Goal: Navigation & Orientation: Find specific page/section

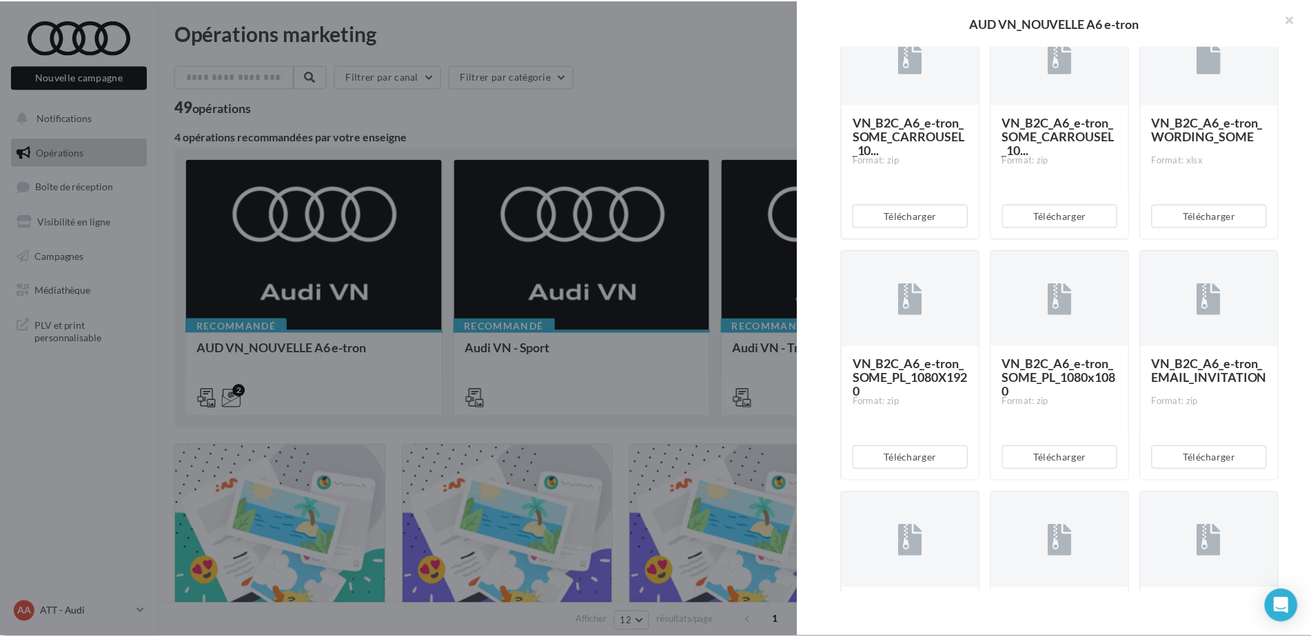
scroll to position [551, 0]
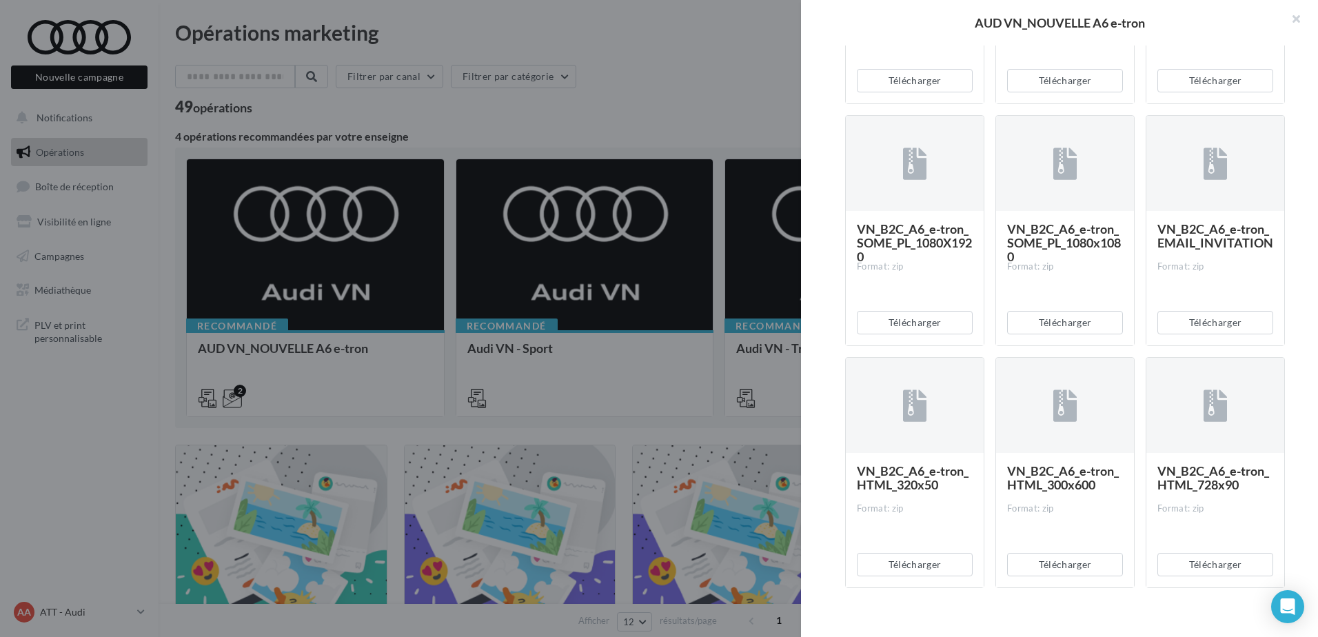
click at [318, 502] on div at bounding box center [659, 318] width 1318 height 637
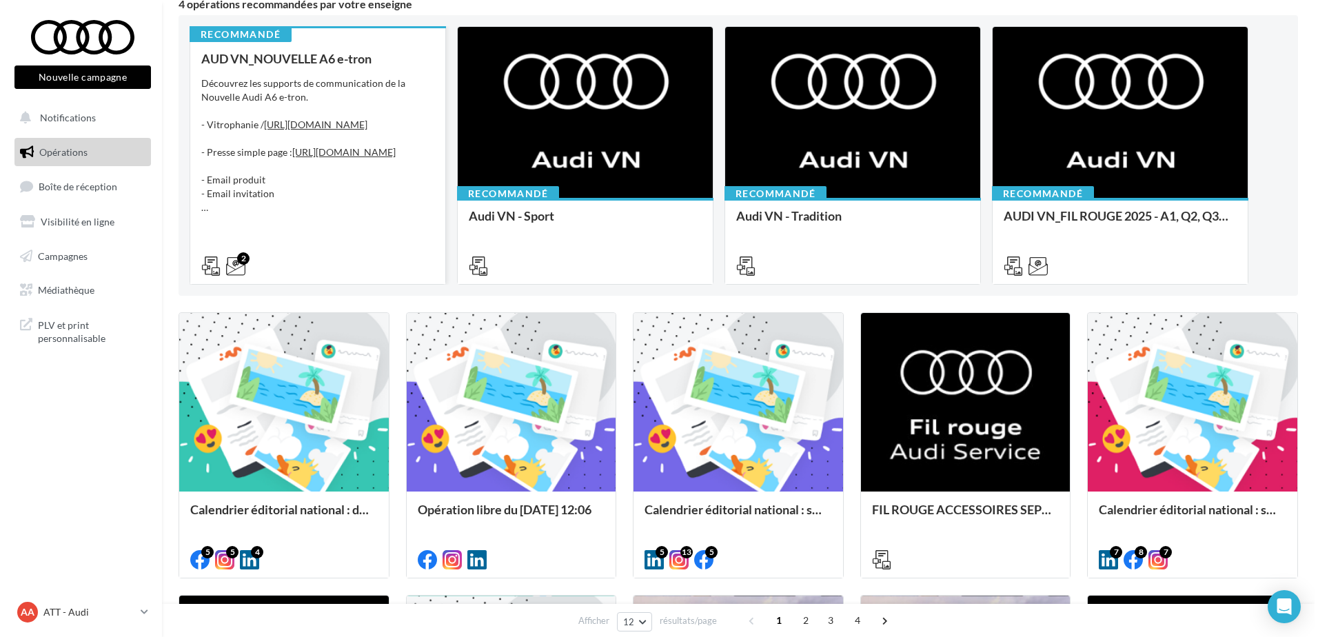
scroll to position [138, 0]
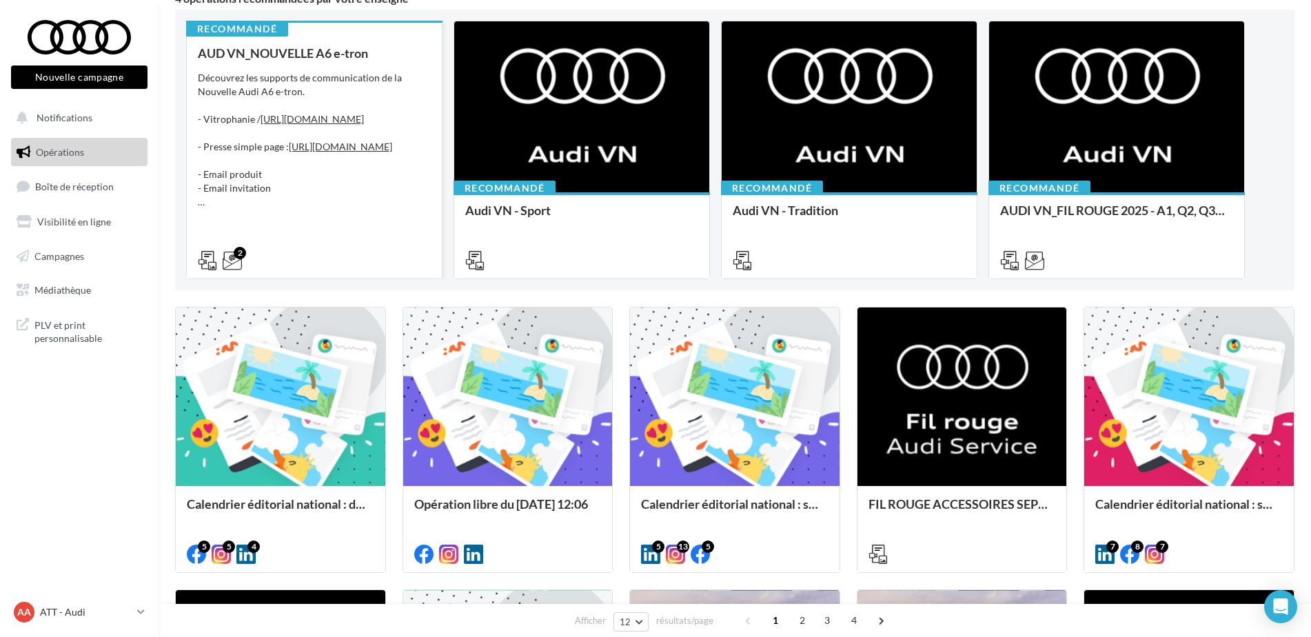
click at [282, 63] on div "AUD VN_NOUVELLE A6 e-tron Découvrez les supports de communication de la Nouvell…" at bounding box center [314, 156] width 233 height 220
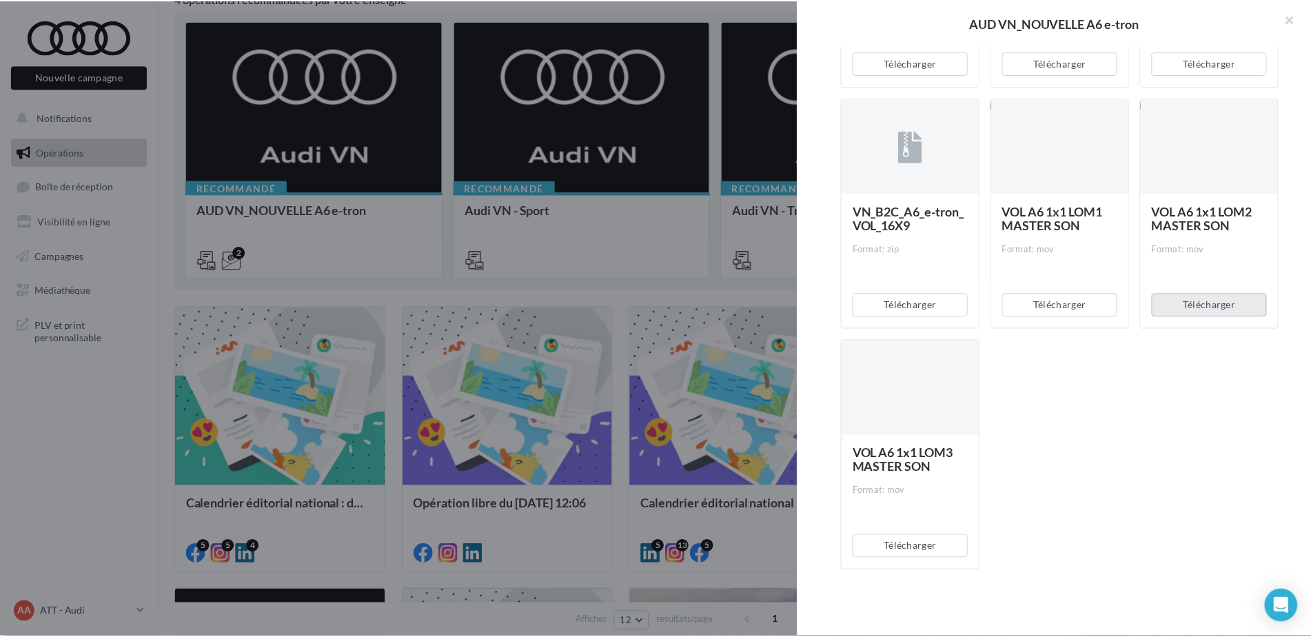
scroll to position [1363, 0]
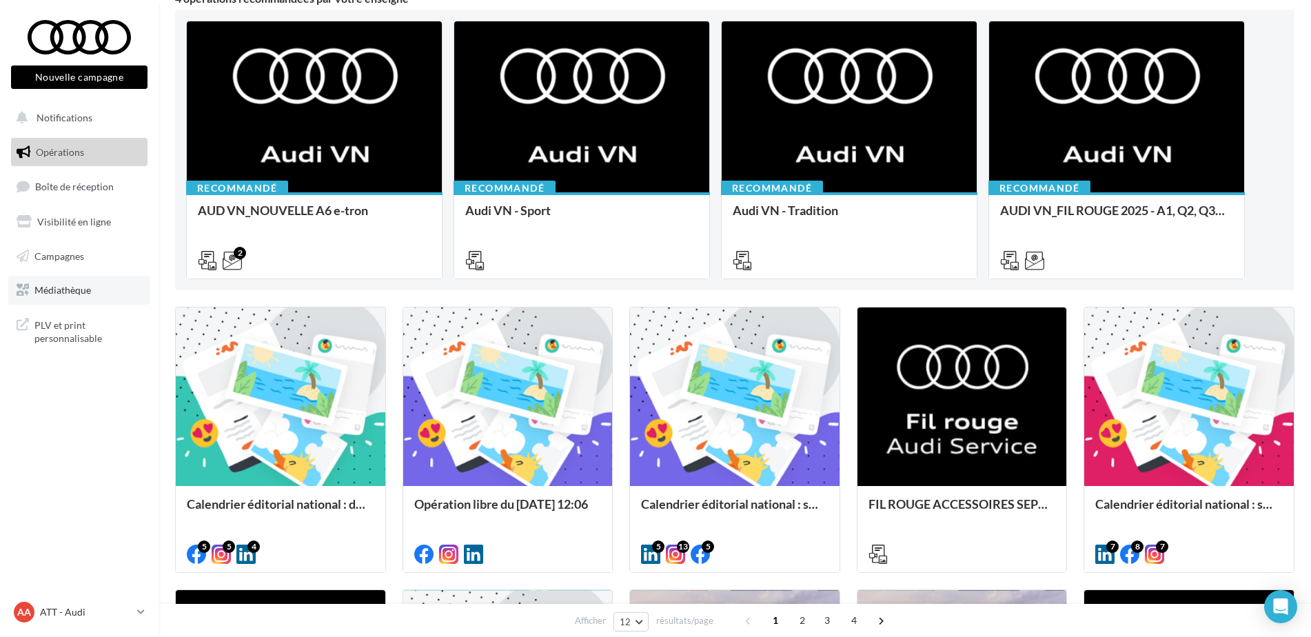
click at [77, 283] on link "Médiathèque" at bounding box center [79, 290] width 142 height 29
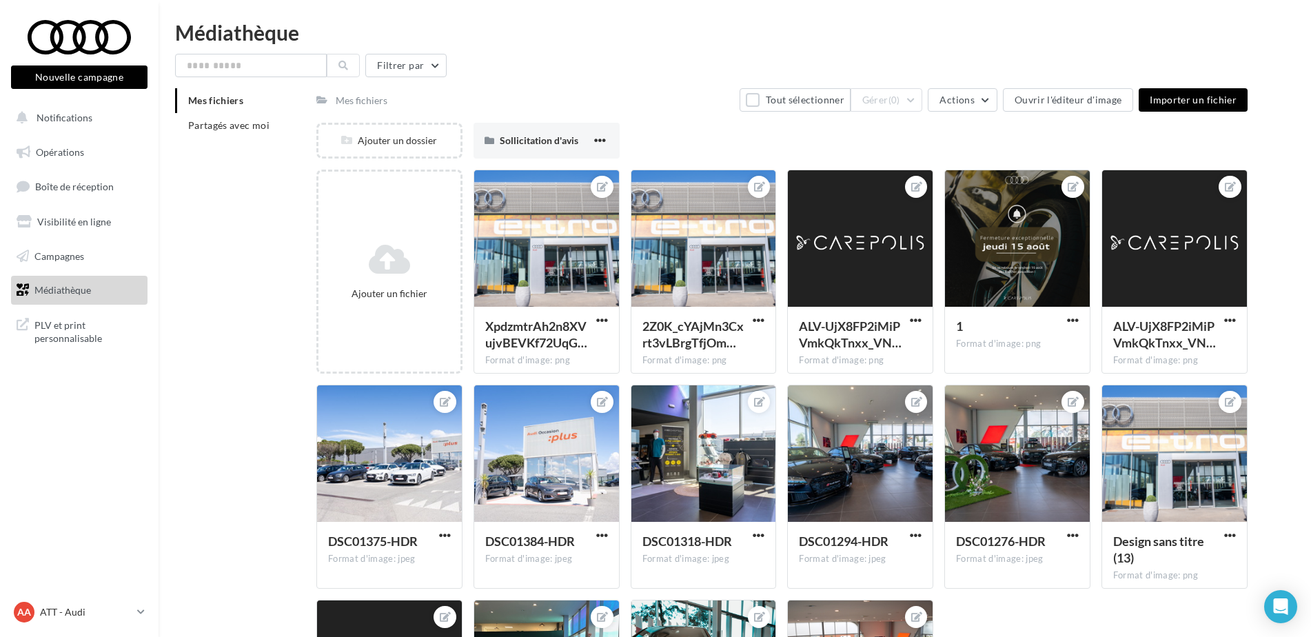
click at [246, 103] on li "Mes fichiers" at bounding box center [240, 100] width 130 height 25
click at [266, 136] on li "Partagés avec moi" at bounding box center [240, 125] width 130 height 25
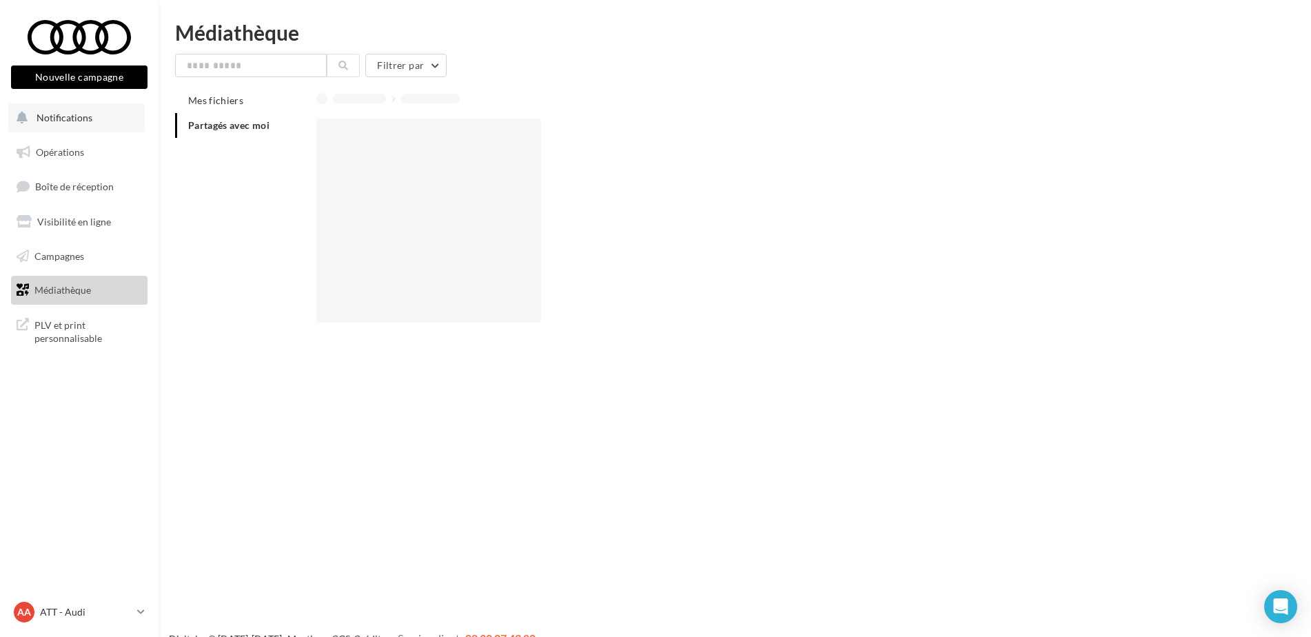
click at [100, 126] on button "Notifications" at bounding box center [76, 117] width 136 height 29
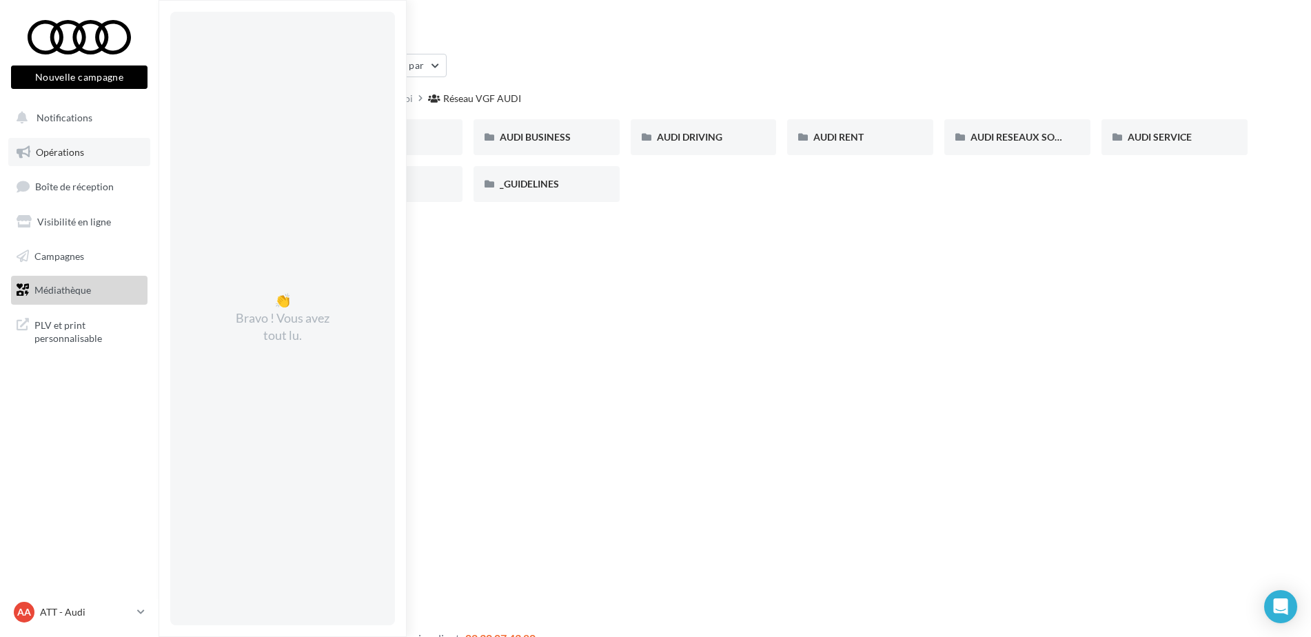
click at [101, 165] on link "Opérations" at bounding box center [79, 152] width 142 height 29
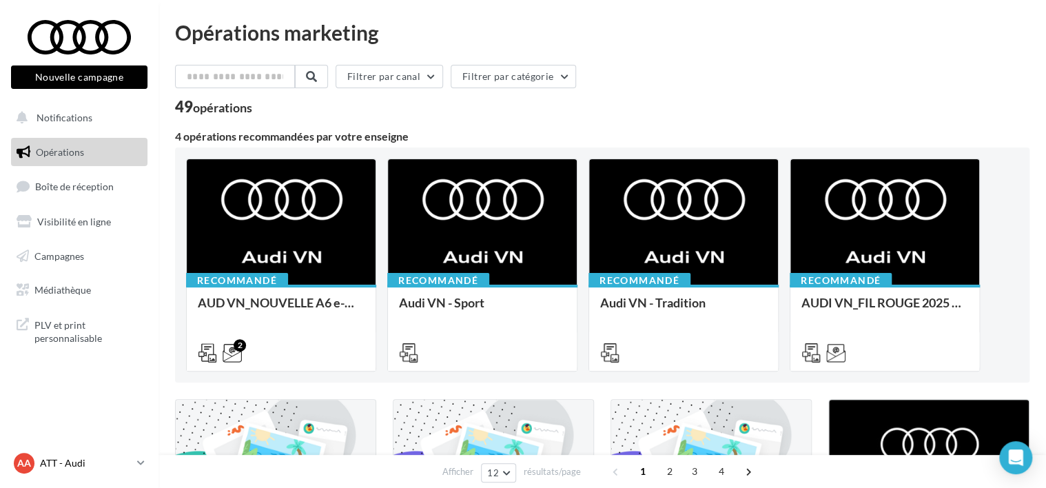
click at [79, 453] on div "AA ATT - Audi audi-frej-ver" at bounding box center [73, 463] width 118 height 21
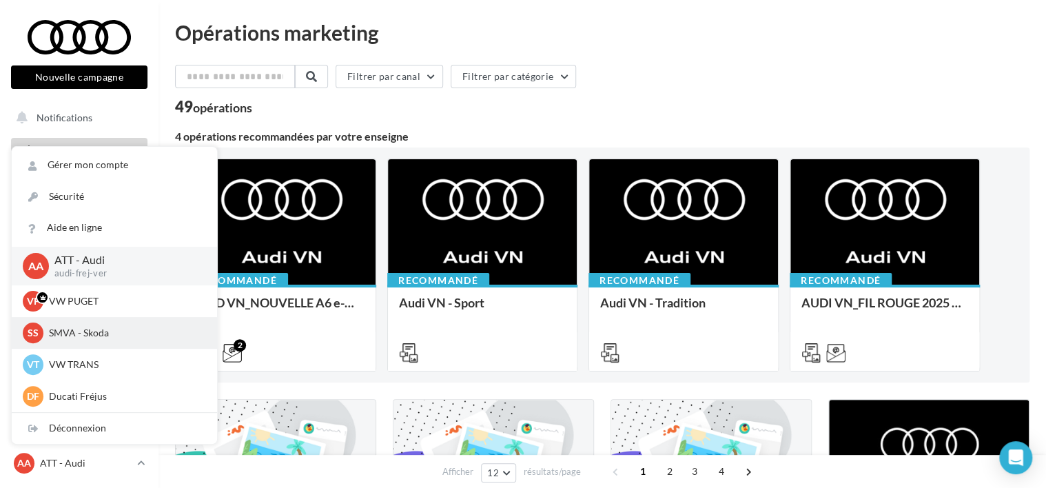
click at [39, 343] on div "SS" at bounding box center [33, 333] width 21 height 21
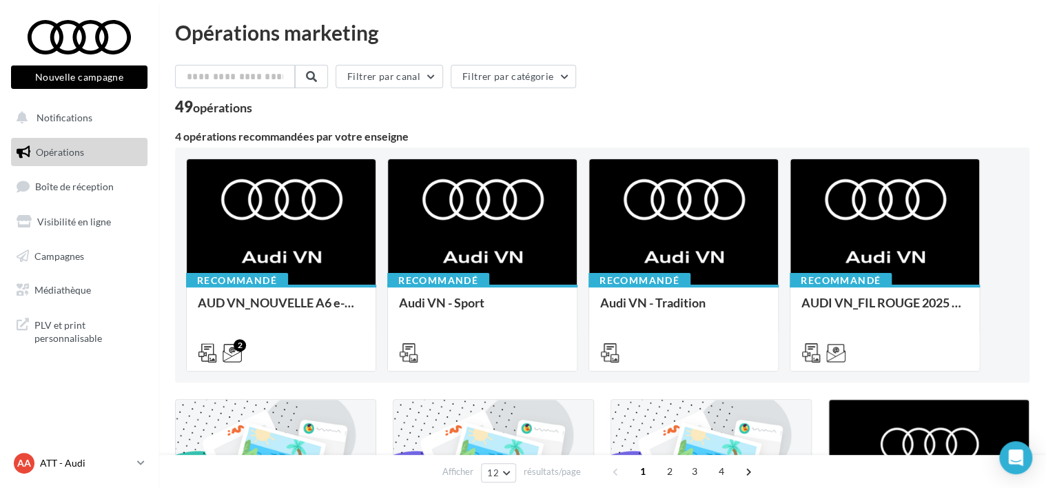
click at [66, 458] on p "ATT - Audi" at bounding box center [86, 463] width 92 height 14
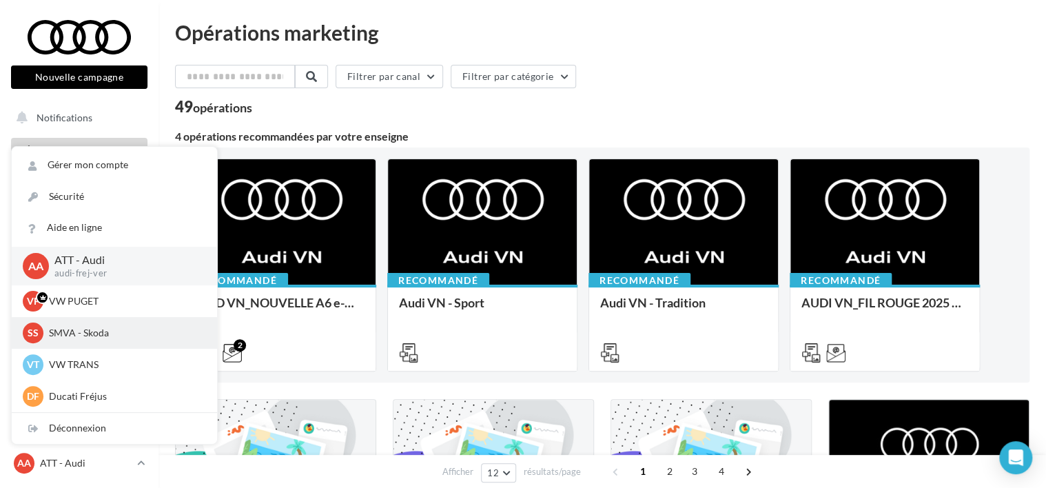
click at [30, 340] on span "SS" at bounding box center [33, 333] width 11 height 14
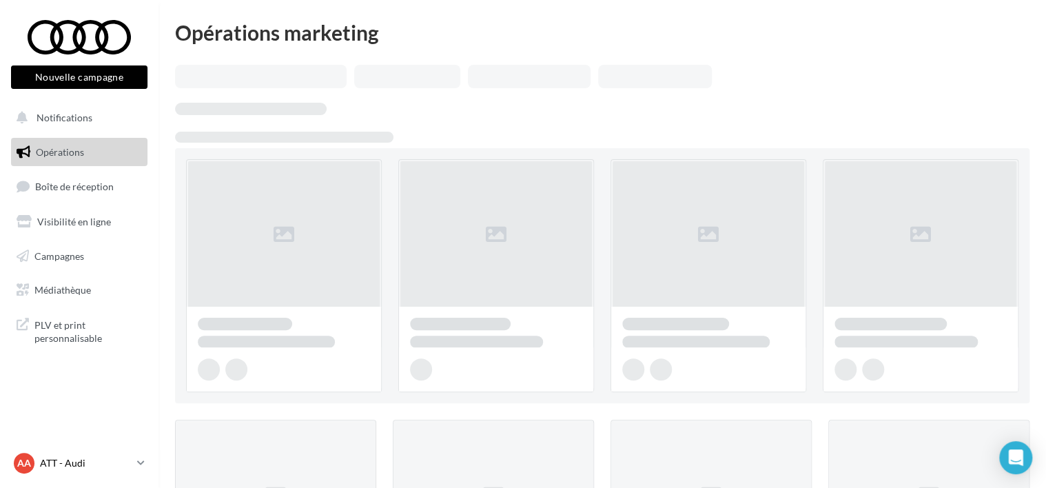
click at [30, 462] on span "AA" at bounding box center [24, 463] width 14 height 14
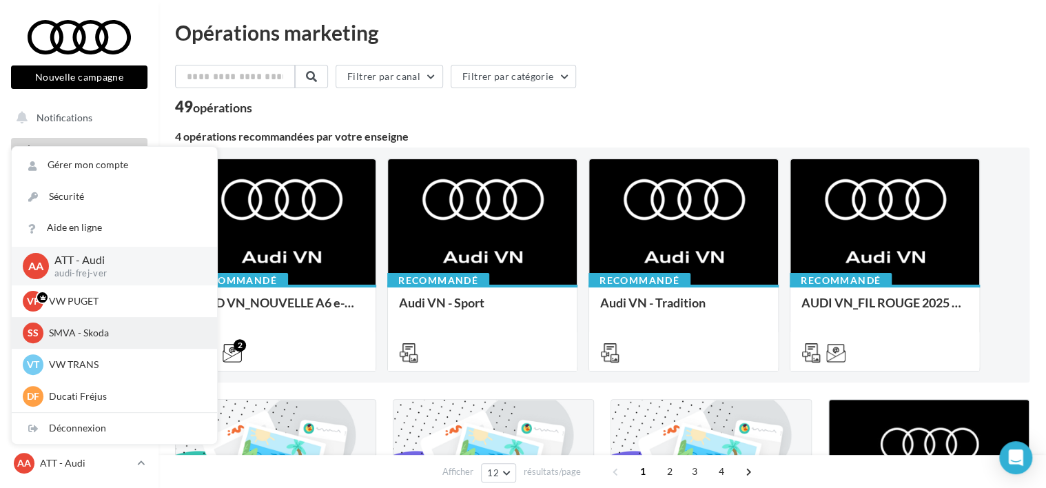
click at [30, 329] on span "SS" at bounding box center [33, 333] width 11 height 14
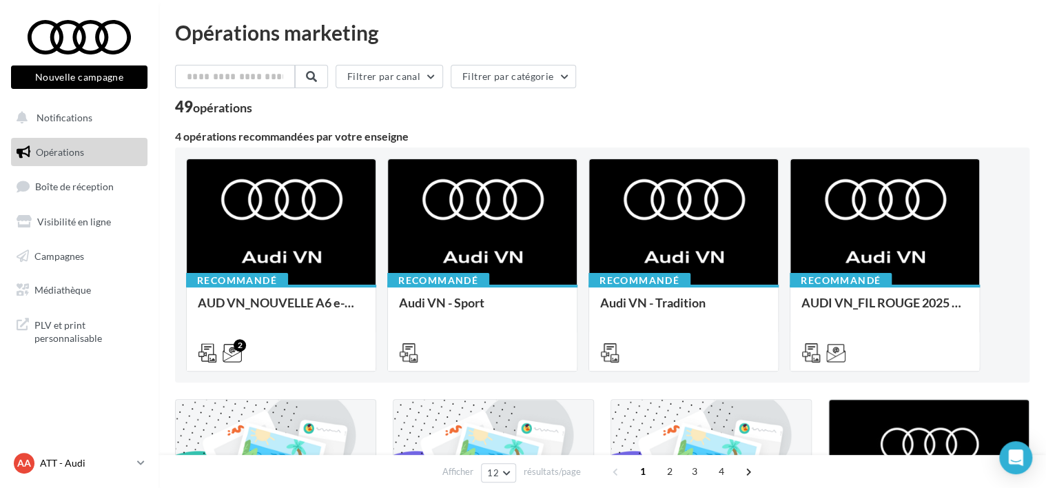
click at [65, 462] on p "ATT - Audi" at bounding box center [86, 463] width 92 height 14
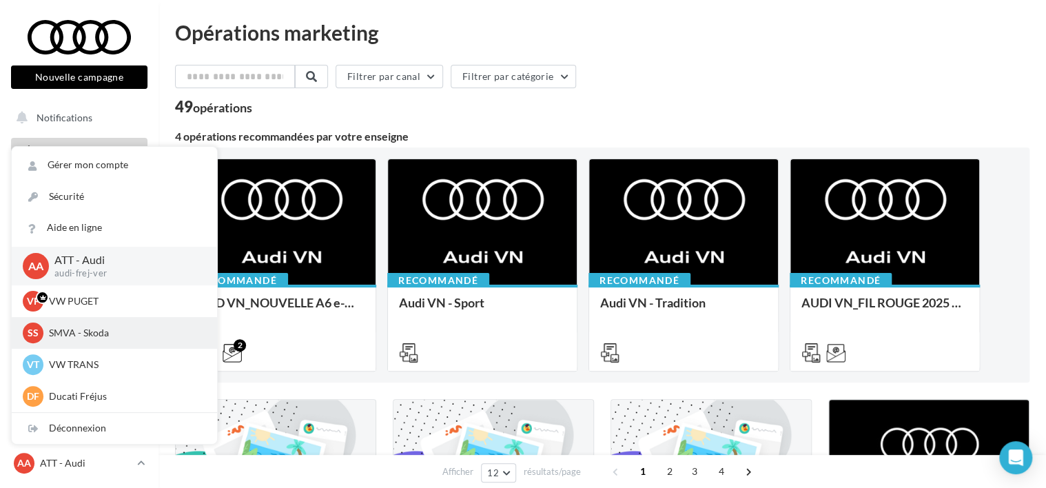
click at [109, 332] on p "SMVA - Skoda" at bounding box center [125, 333] width 152 height 14
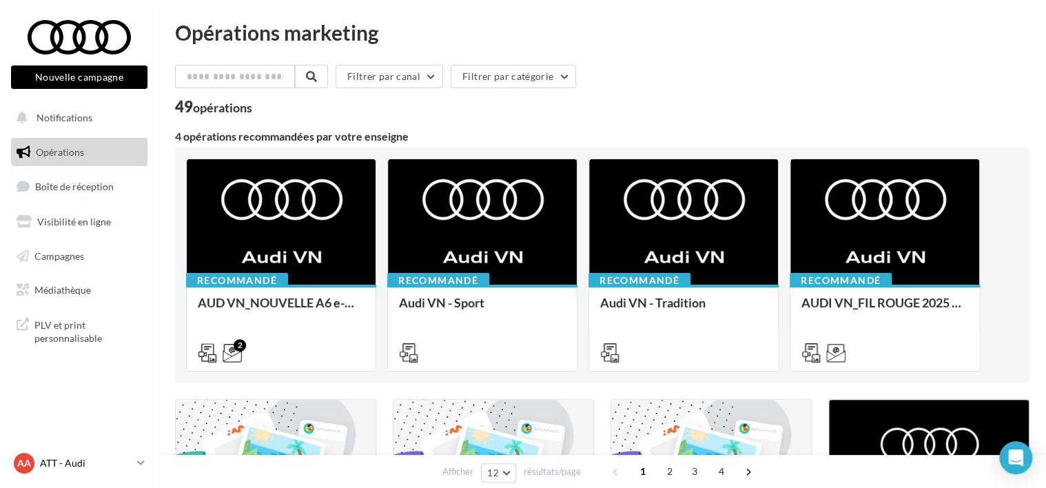
click at [145, 459] on link "AA ATT - Audi audi-frej-ver" at bounding box center [79, 463] width 136 height 26
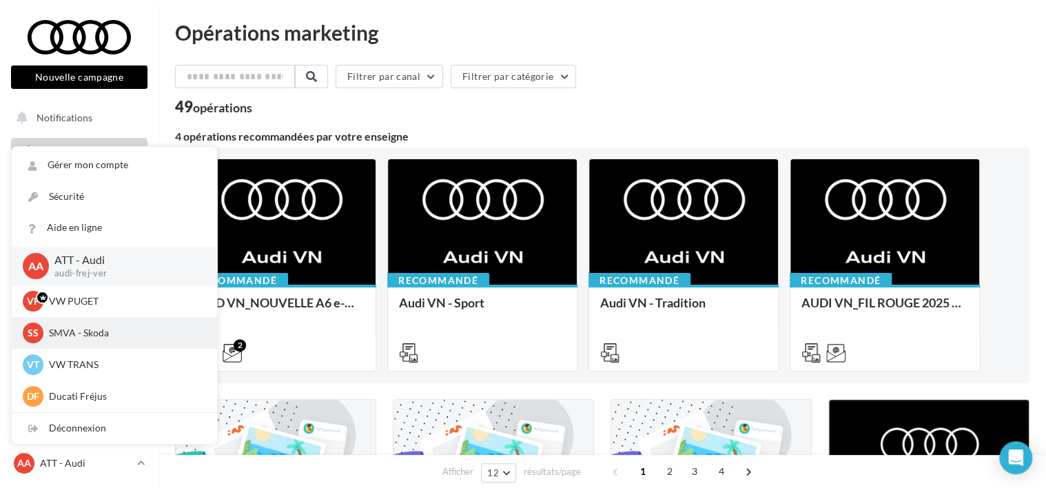
click at [29, 339] on span "SS" at bounding box center [33, 333] width 11 height 14
